Goal: Task Accomplishment & Management: Complete application form

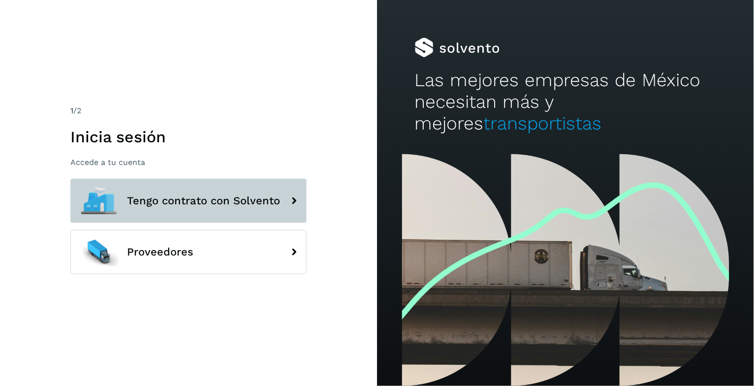
click at [227, 199] on span "Tengo contrato con Solvento" at bounding box center [203, 201] width 153 height 12
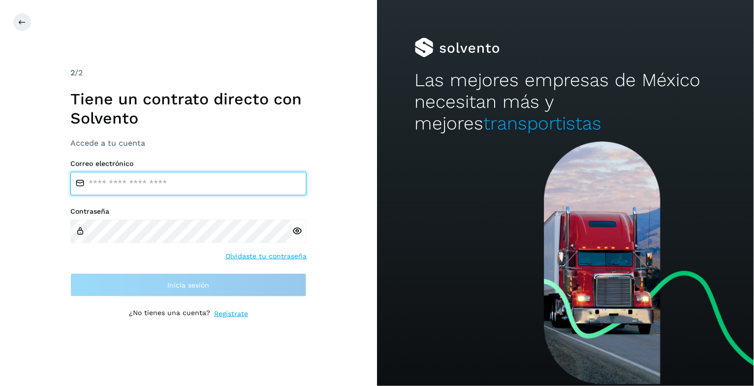
drag, startPoint x: 201, startPoint y: 185, endPoint x: 153, endPoint y: 191, distance: 48.0
type input "**********"
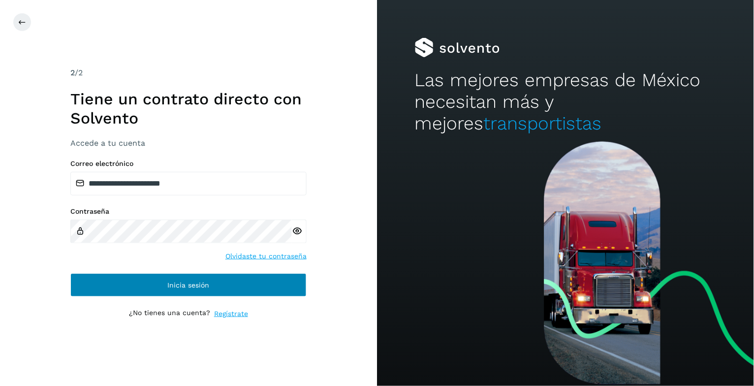
click at [171, 281] on span "Inicia sesión" at bounding box center [189, 284] width 42 height 7
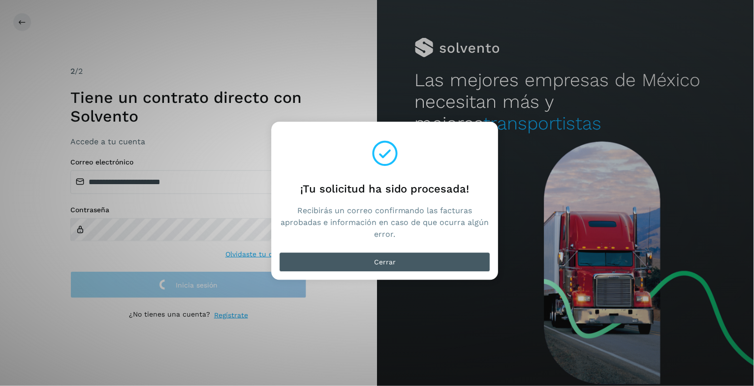
click at [340, 263] on button "Cerrar" at bounding box center [384, 262] width 211 height 20
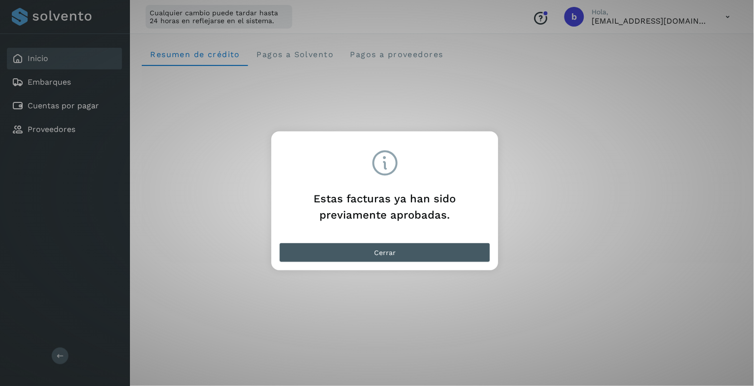
click at [358, 257] on button "Cerrar" at bounding box center [384, 253] width 211 height 20
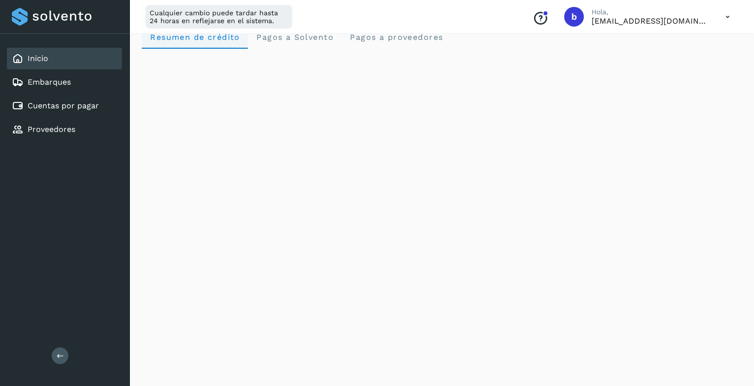
scroll to position [21, 0]
